Goal: Information Seeking & Learning: Find specific page/section

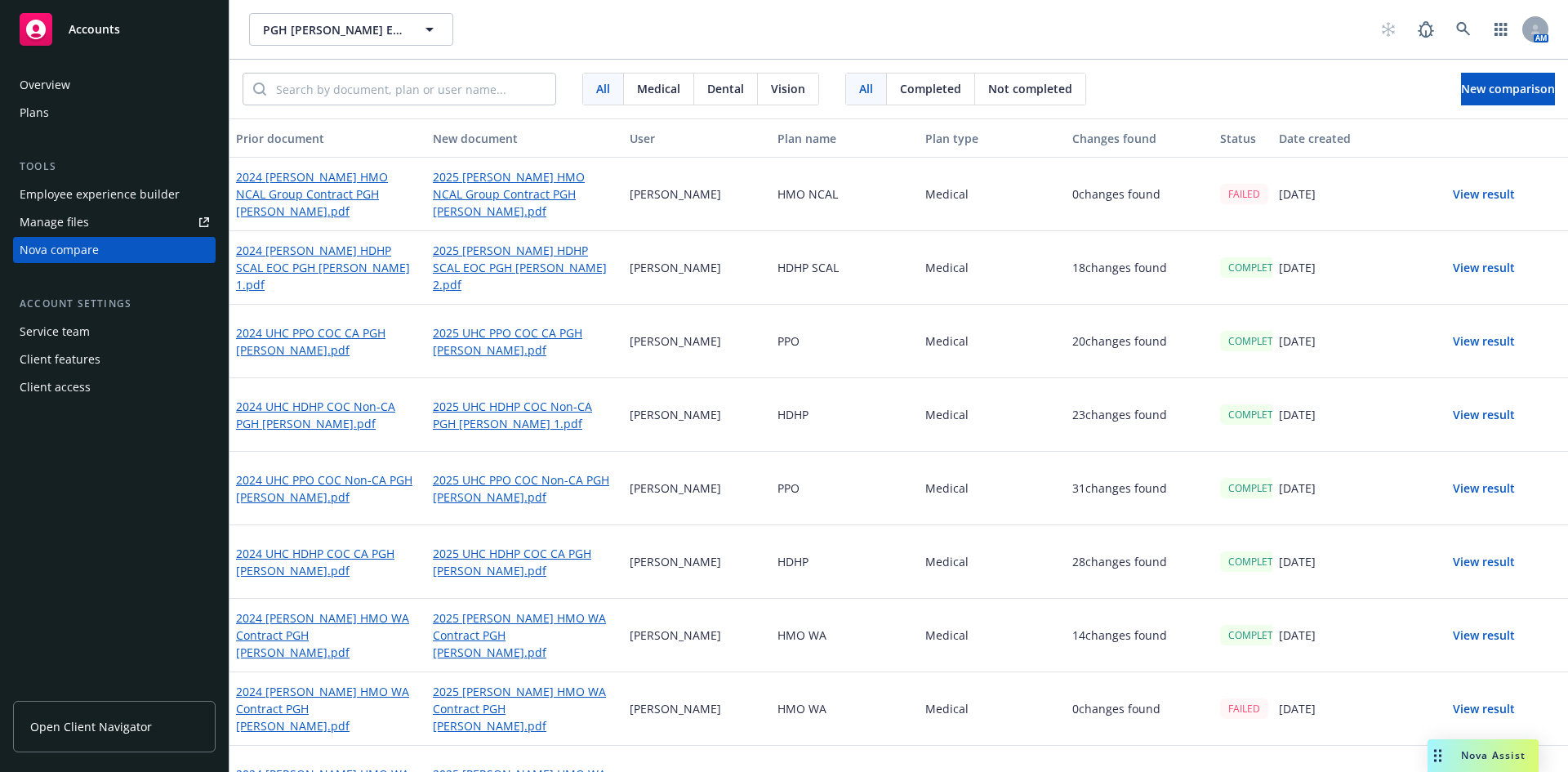
click at [139, 597] on div "Overview Plans Tools Employee experience builder Manage files Nova compare Acco…" at bounding box center [114, 412] width 229 height 720
click at [439, 37] on icon "button" at bounding box center [430, 30] width 20 height 20
click at [1457, 31] on icon at bounding box center [1464, 29] width 14 height 14
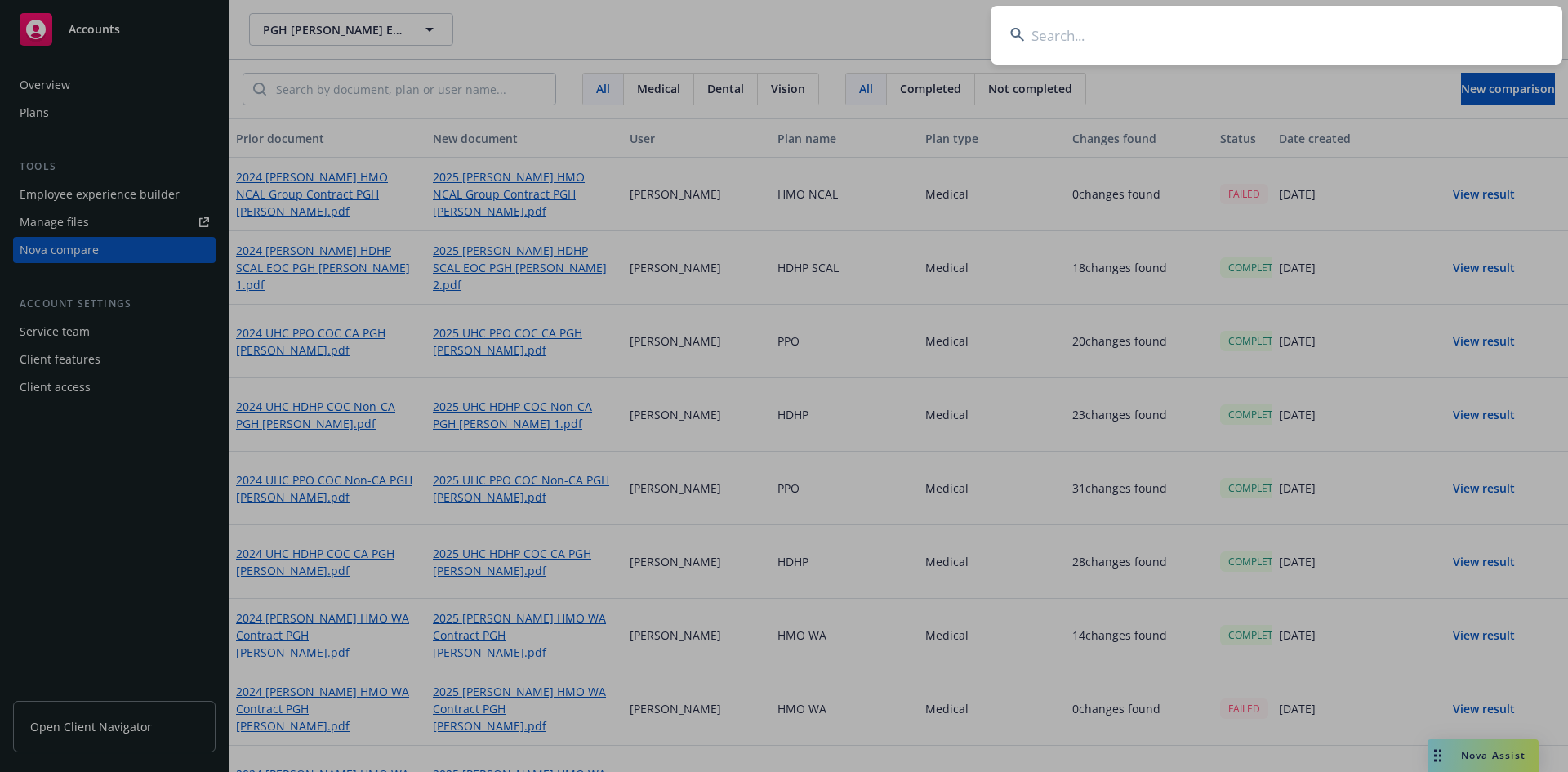
click at [1078, 41] on input at bounding box center [1276, 34] width 572 height 59
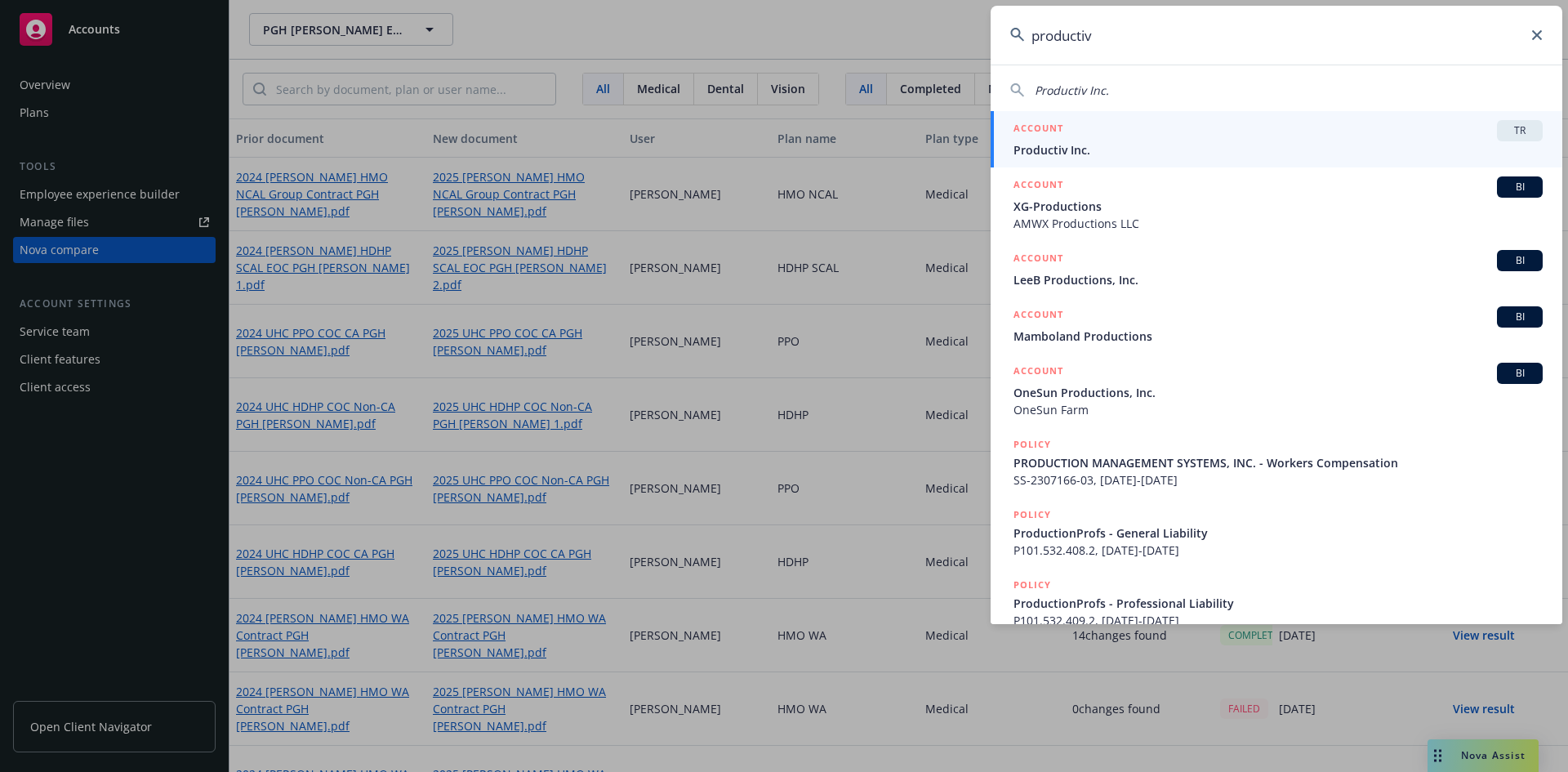
type input "productiv"
click at [1101, 147] on span "Productiv Inc." at bounding box center [1278, 150] width 530 height 17
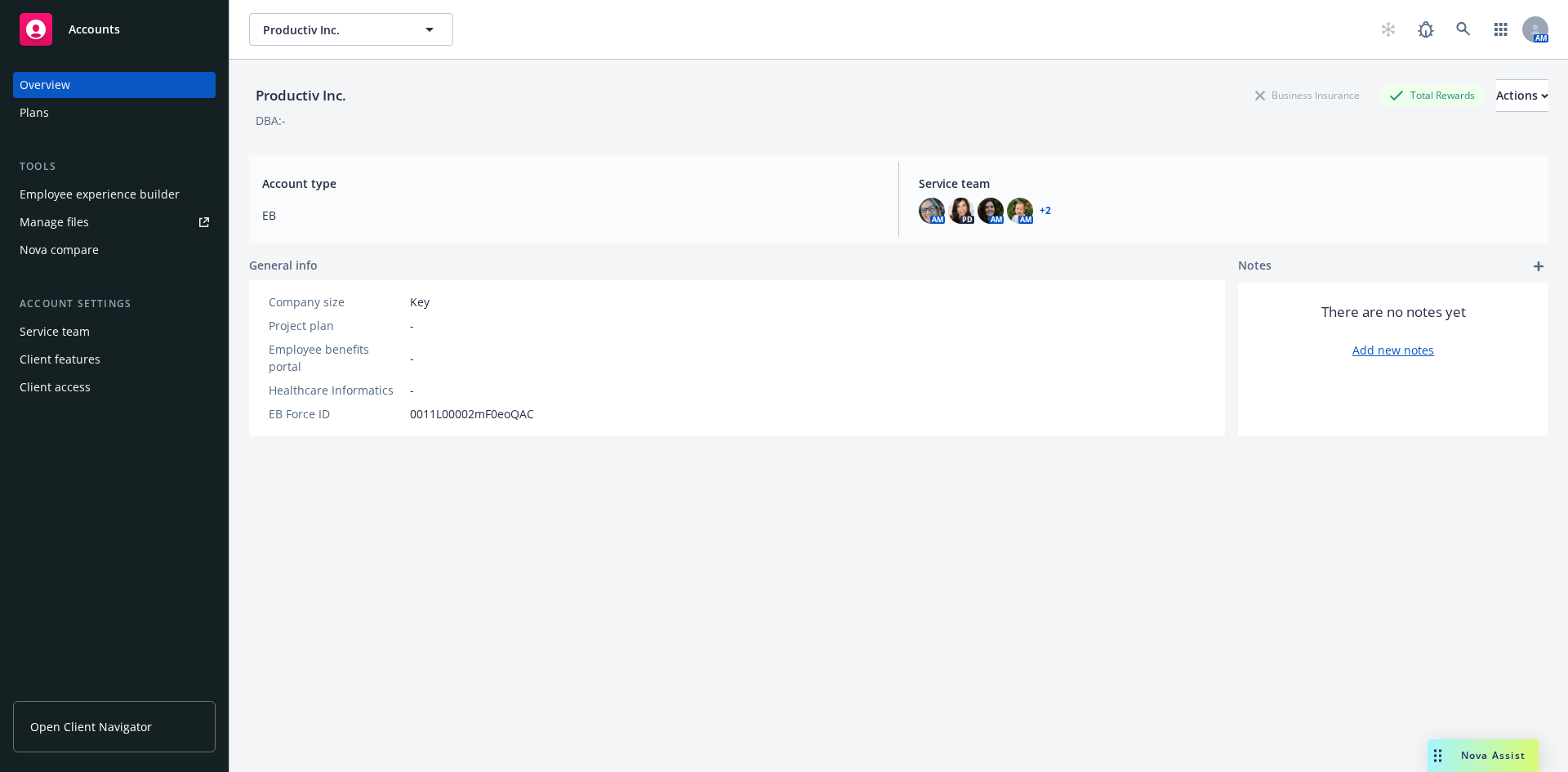
click at [63, 227] on div "Manage files" at bounding box center [54, 222] width 69 height 26
click at [86, 117] on div "Plans" at bounding box center [114, 113] width 189 height 26
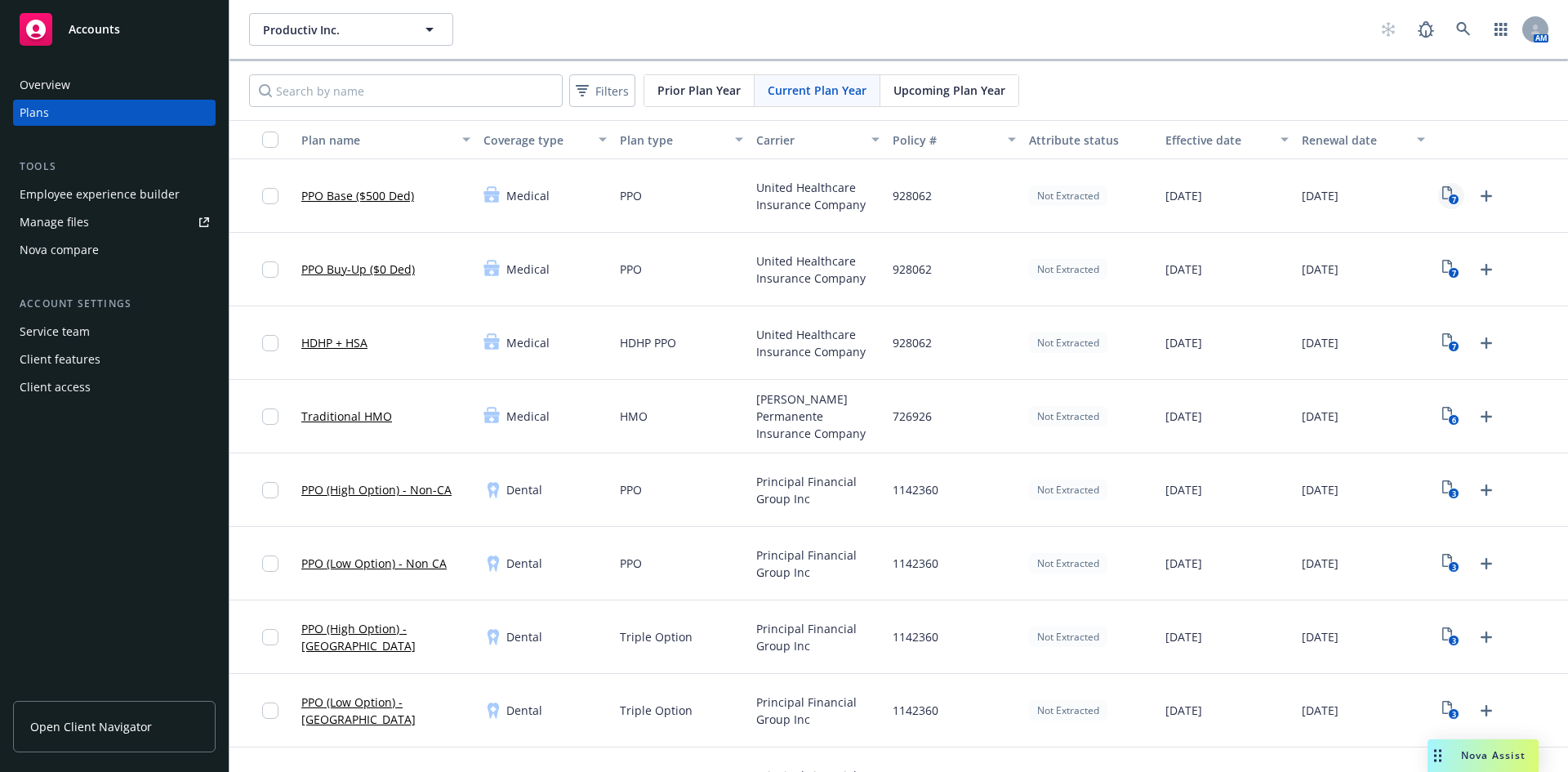
click at [1443, 192] on icon "7" at bounding box center [1451, 195] width 17 height 19
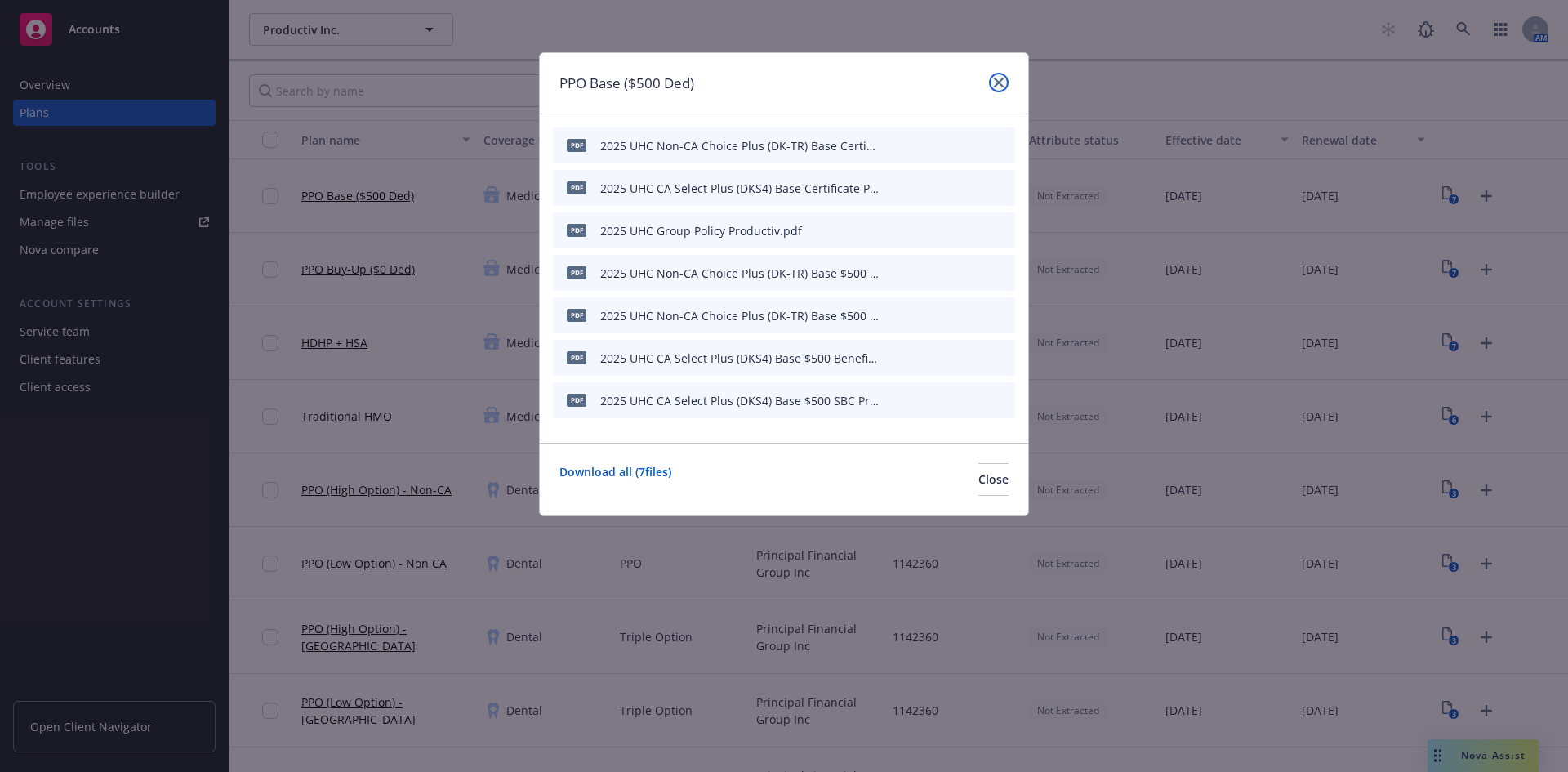
click at [1004, 83] on link "close" at bounding box center [999, 83] width 20 height 20
